Goal: Task Accomplishment & Management: Manage account settings

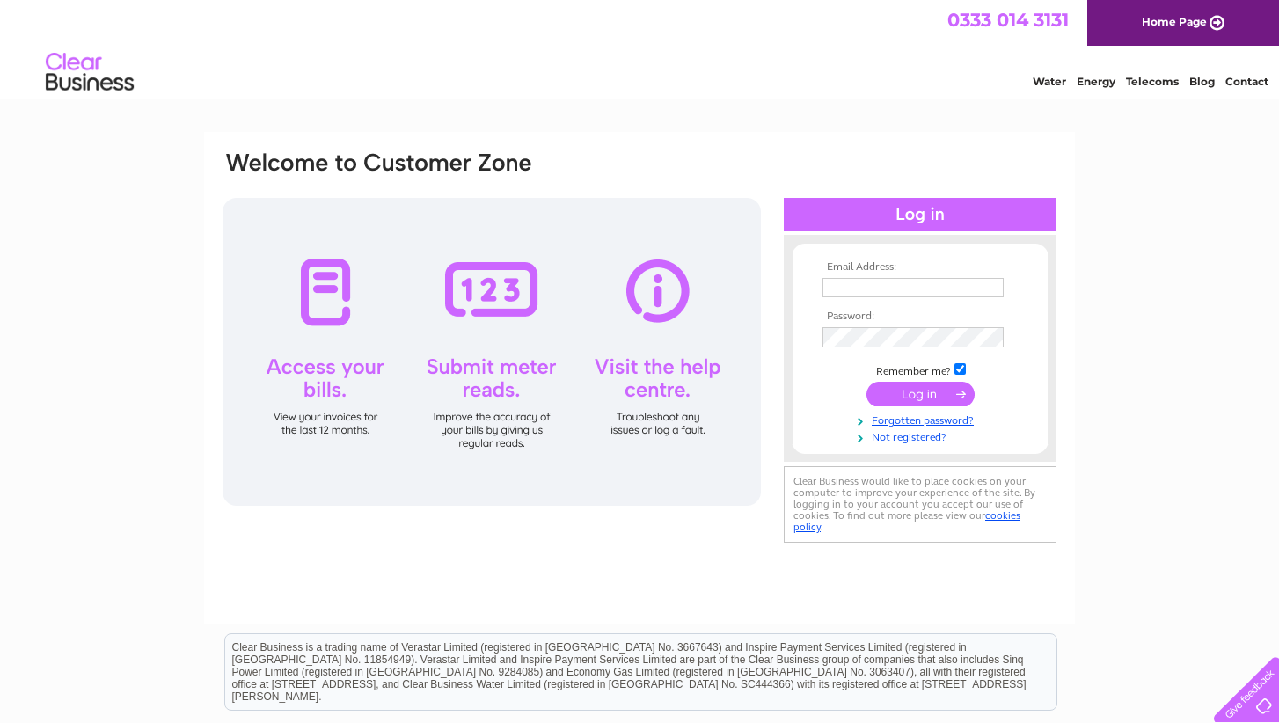
click at [823, 278] on div at bounding box center [823, 278] width 0 height 0
type input "sarahcchesworth@gmail.com"
click at [823, 278] on div at bounding box center [823, 278] width 0 height 0
click at [991, 224] on div at bounding box center [920, 214] width 273 height 33
click at [973, 289] on input "sarahcchesworth@gmail.com" at bounding box center [914, 288] width 183 height 21
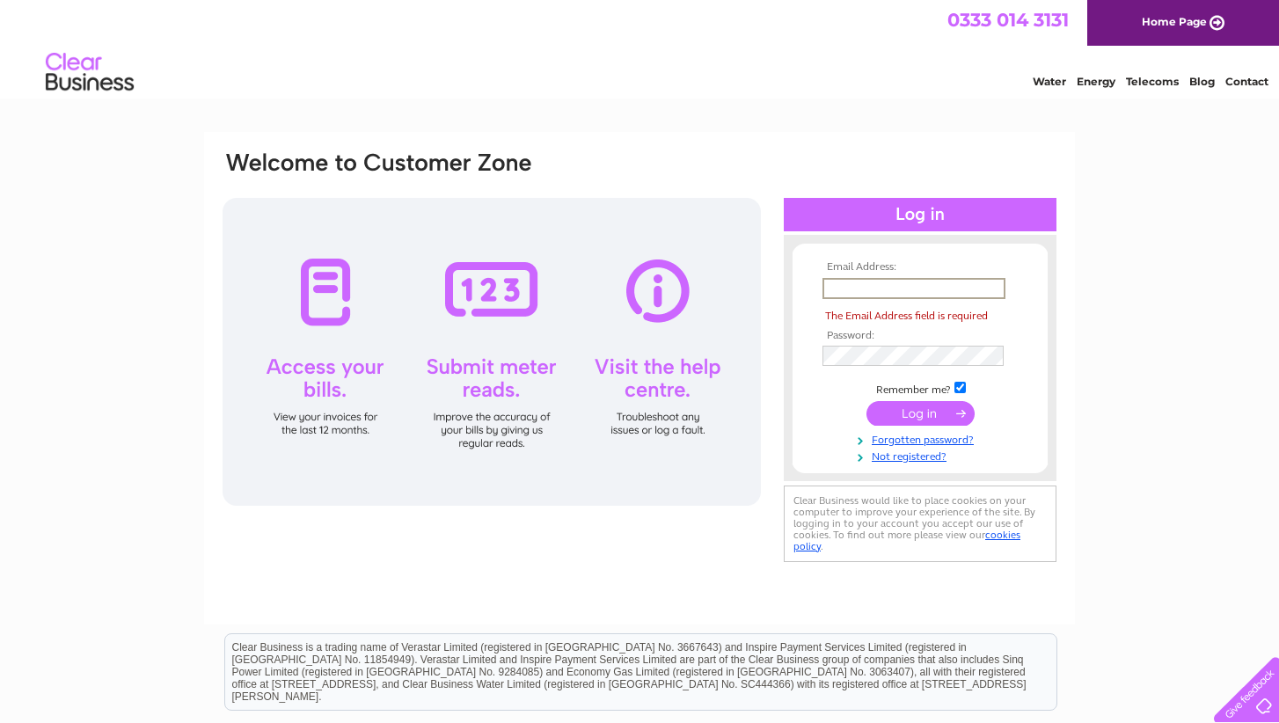
type input "hello@thecroftershouse.com"
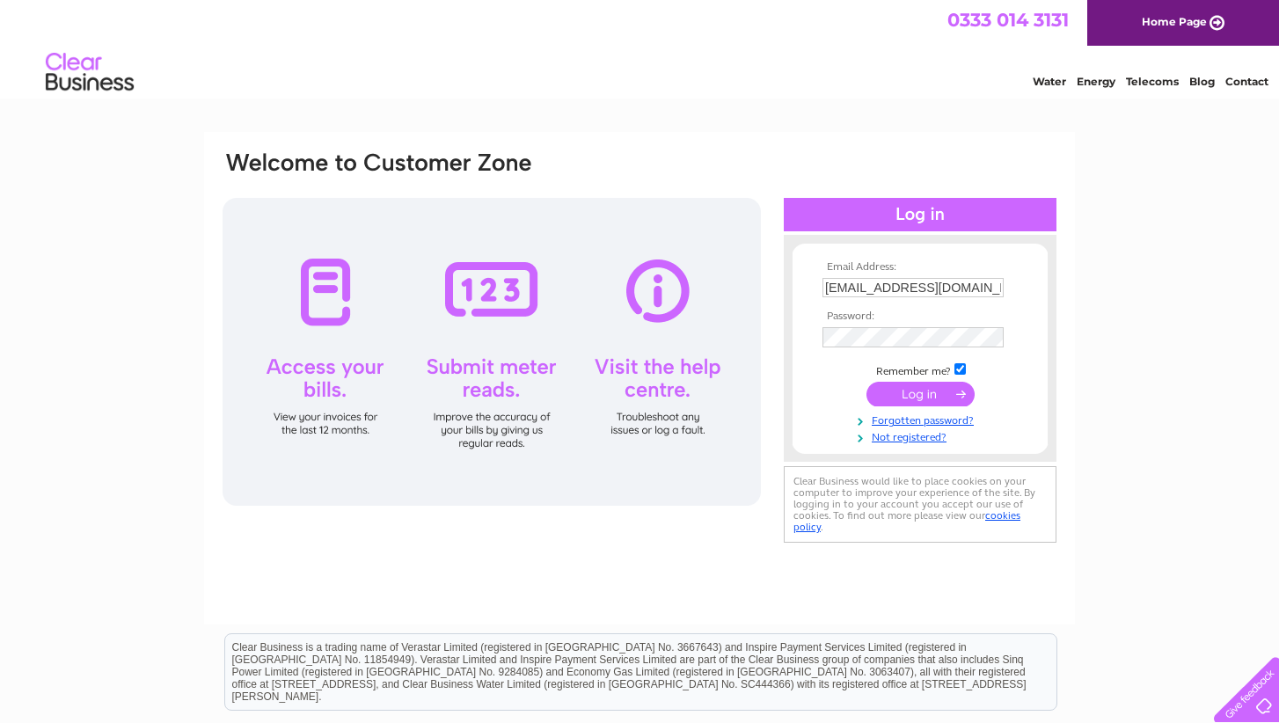
click at [924, 394] on input "submit" at bounding box center [921, 394] width 108 height 25
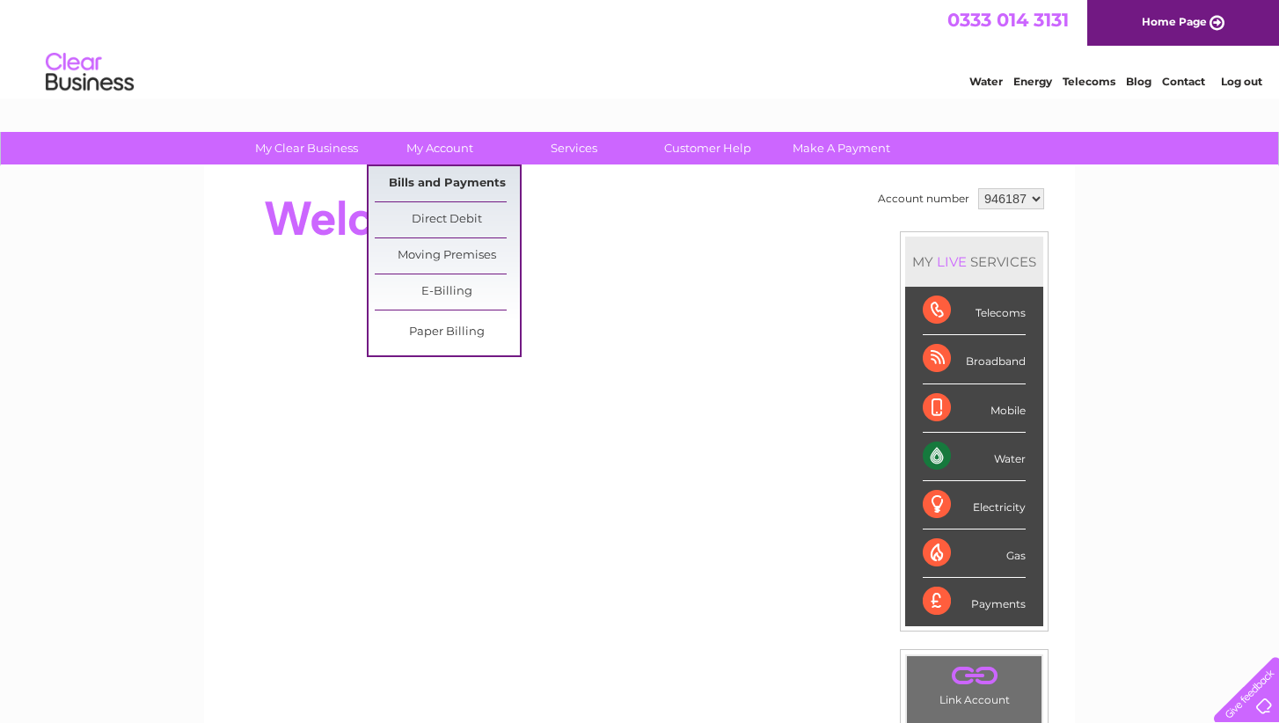
click at [433, 189] on link "Bills and Payments" at bounding box center [447, 183] width 145 height 35
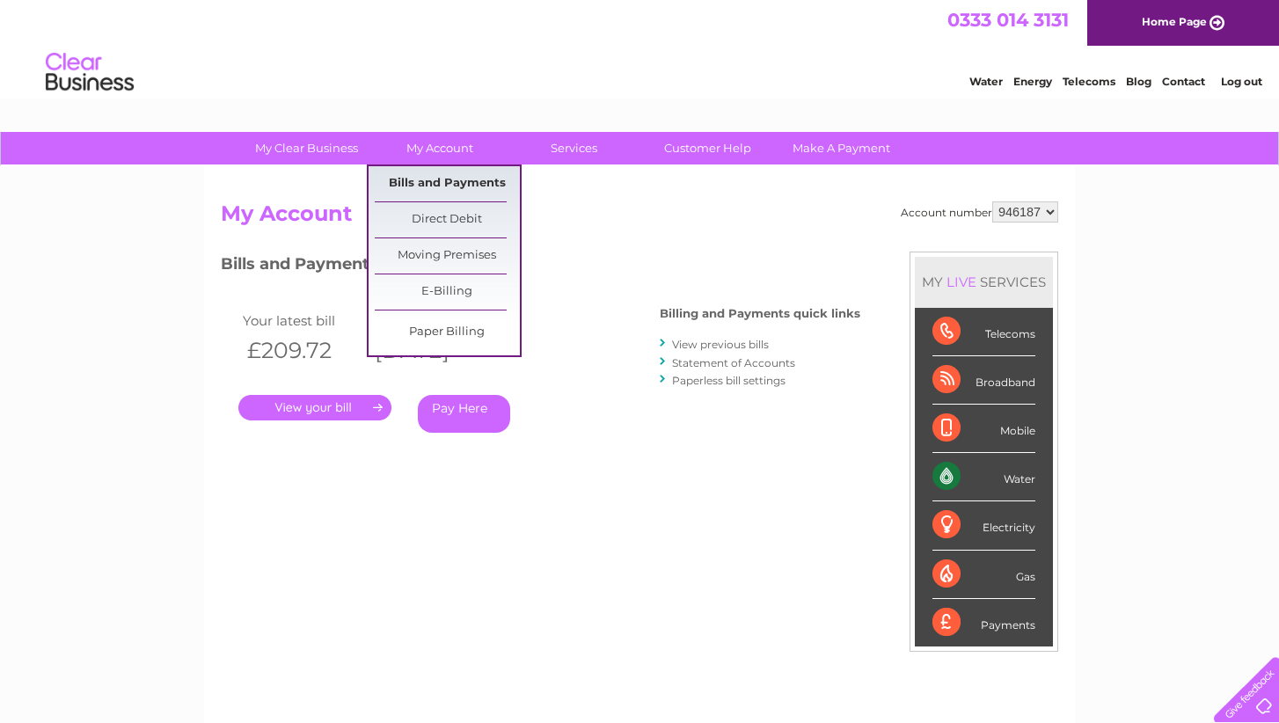
click at [457, 182] on link "Bills and Payments" at bounding box center [447, 183] width 145 height 35
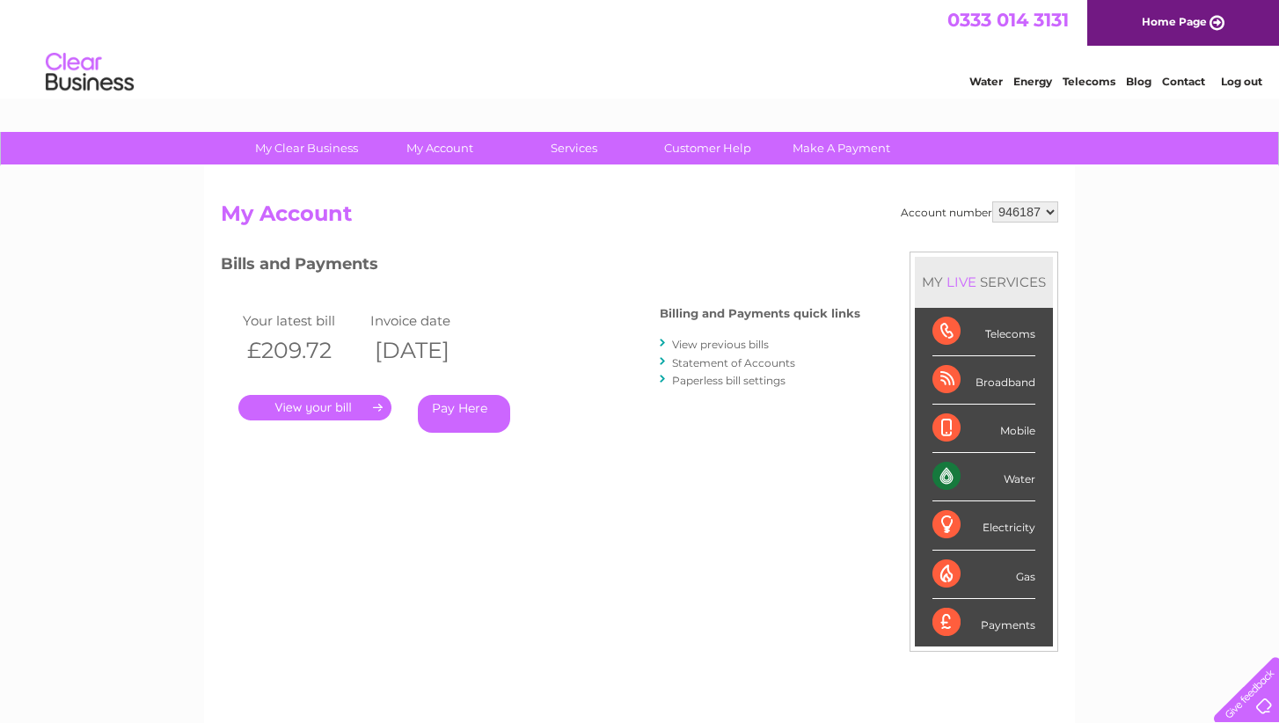
click at [715, 348] on link "View previous bills" at bounding box center [720, 344] width 97 height 13
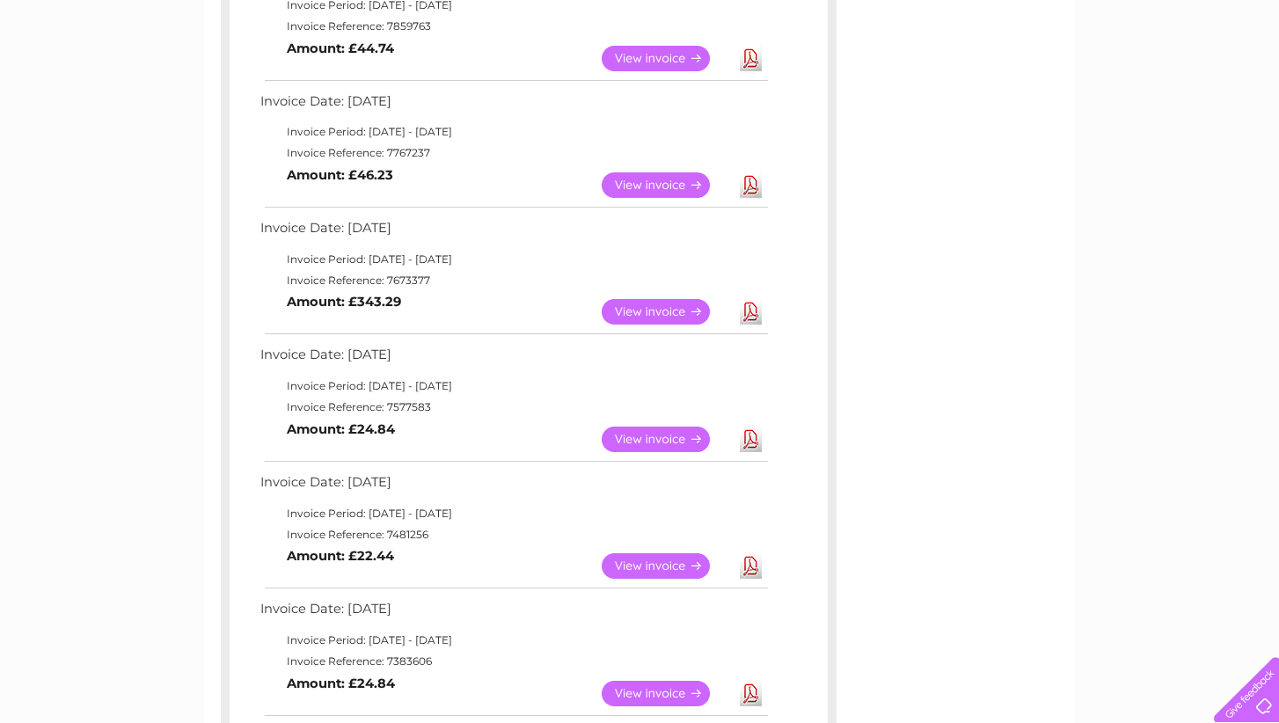
scroll to position [641, 0]
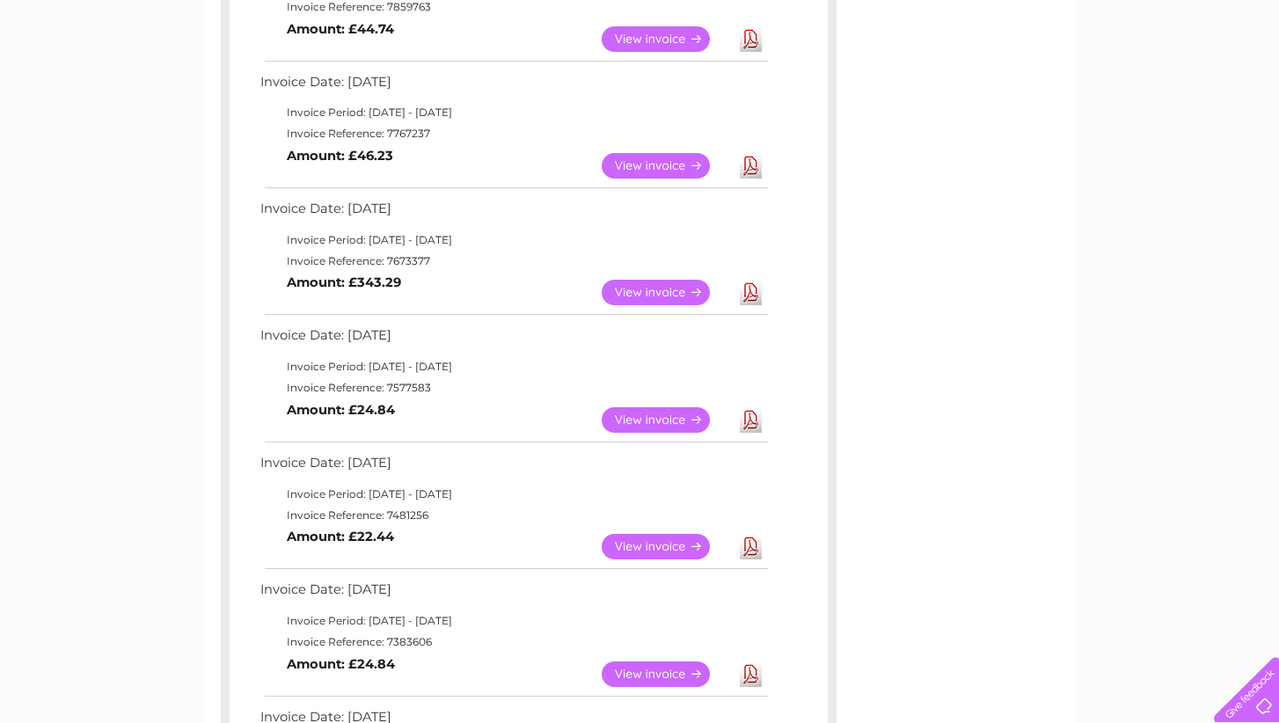
click at [682, 286] on link "View" at bounding box center [666, 293] width 129 height 26
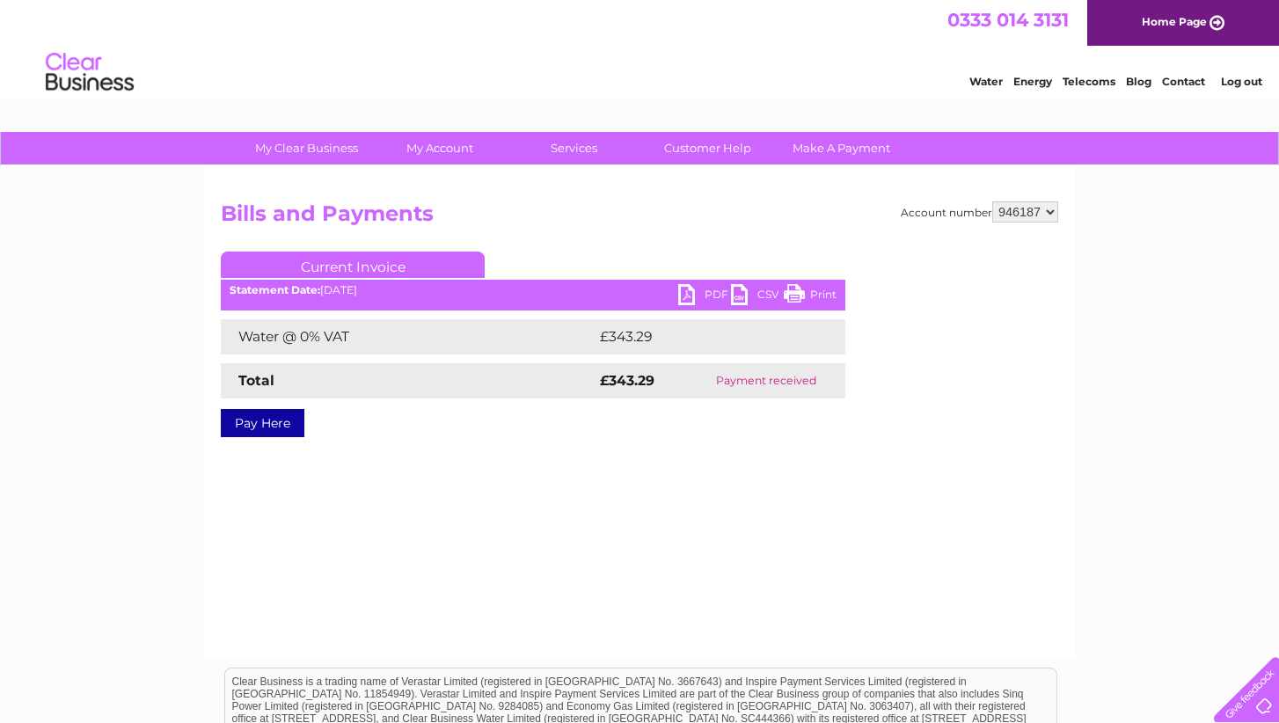
click at [714, 295] on link "PDF" at bounding box center [704, 297] width 53 height 26
